Goal: Go to known website: Go to known website

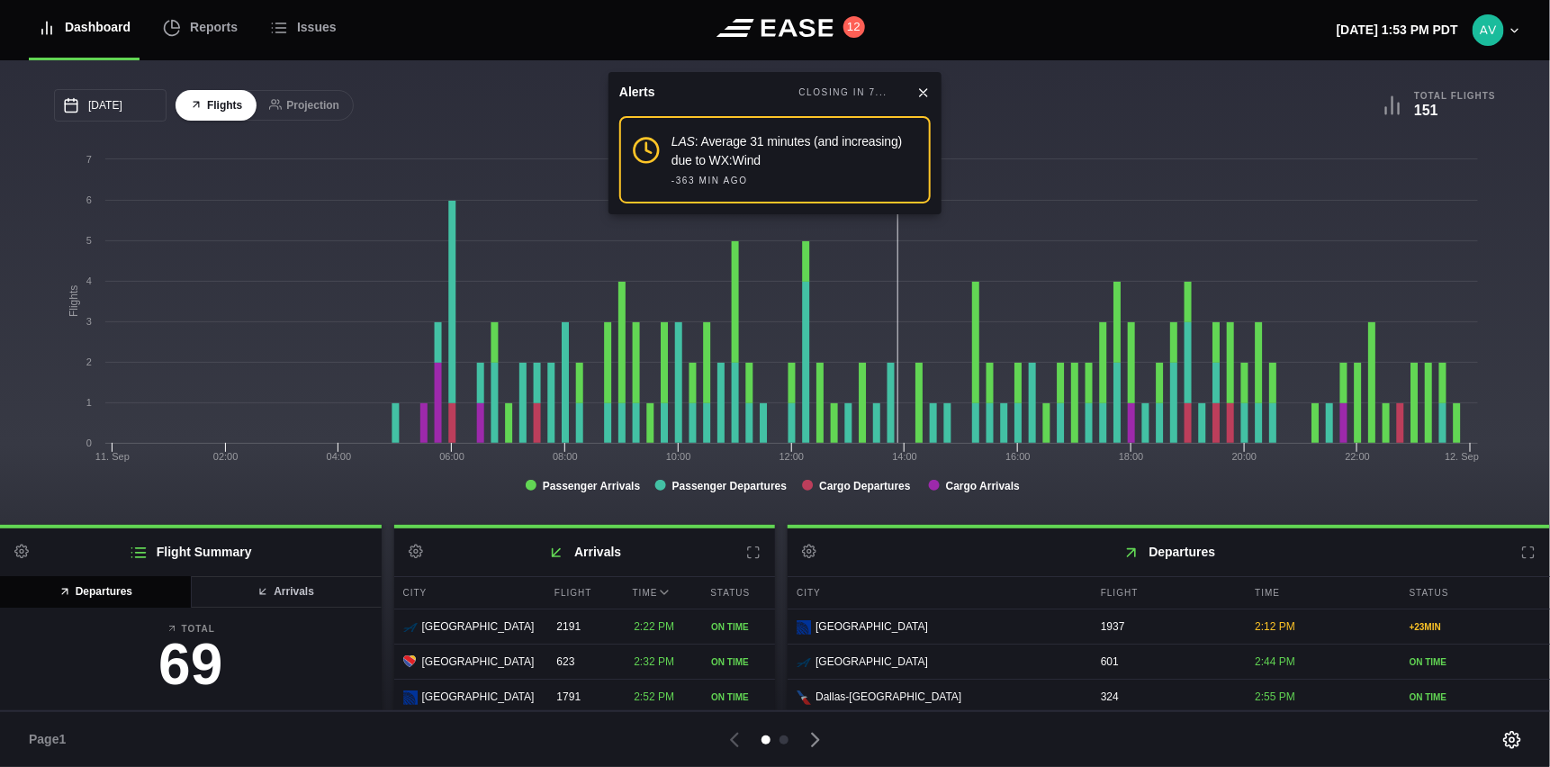
click at [929, 92] on icon at bounding box center [923, 93] width 14 height 14
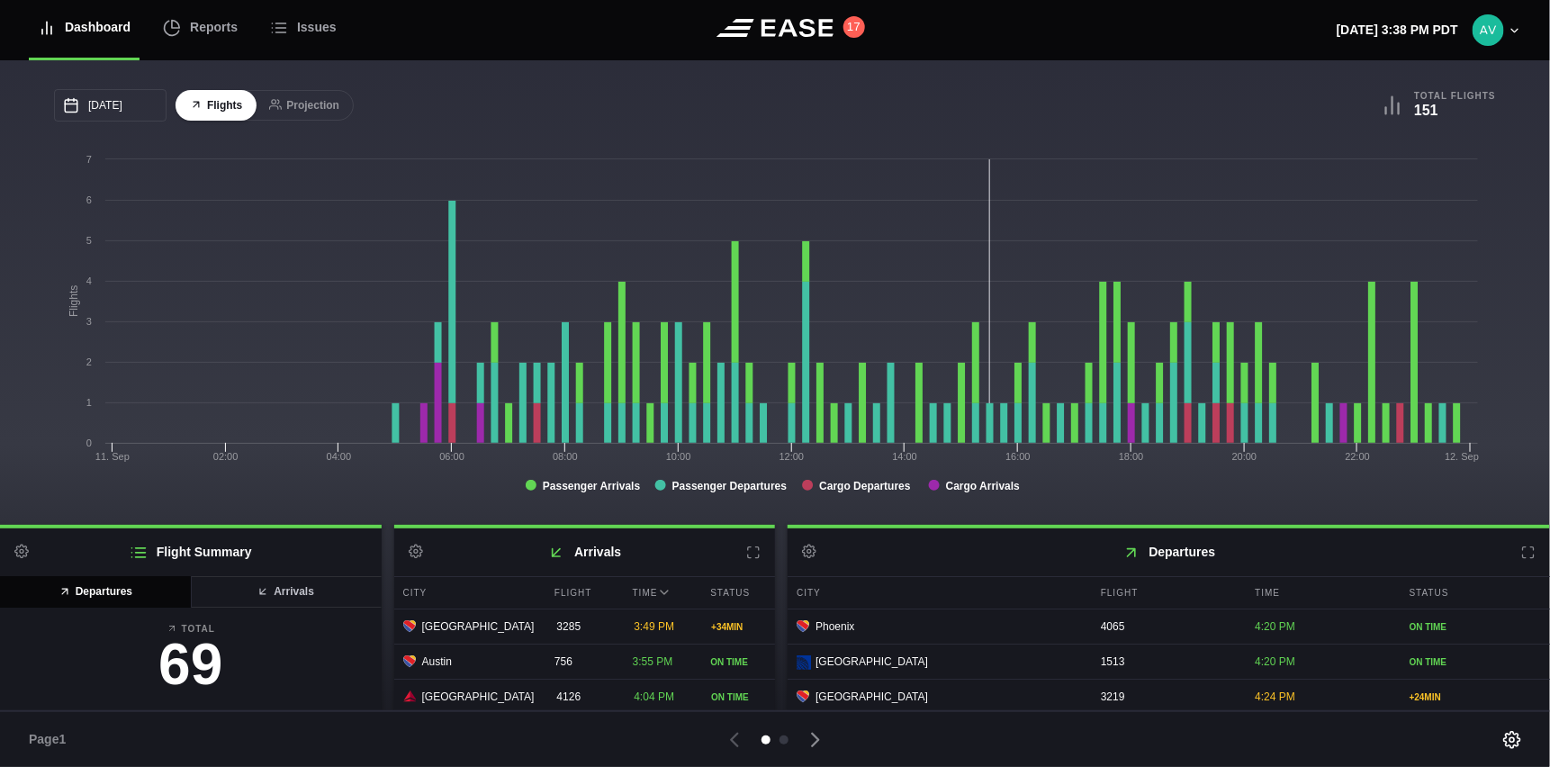
click at [559, 40] on header "Dashboard Reports Issues 17 Thursday, September 11th 3:38 PM PDT Settings Feed …" at bounding box center [775, 30] width 1550 height 60
